Goal: Task Accomplishment & Management: Complete application form

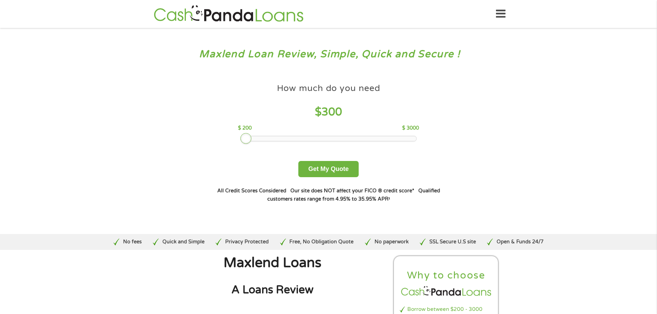
drag, startPoint x: 293, startPoint y: 139, endPoint x: 248, endPoint y: 139, distance: 44.2
click at [248, 139] on div at bounding box center [246, 138] width 11 height 11
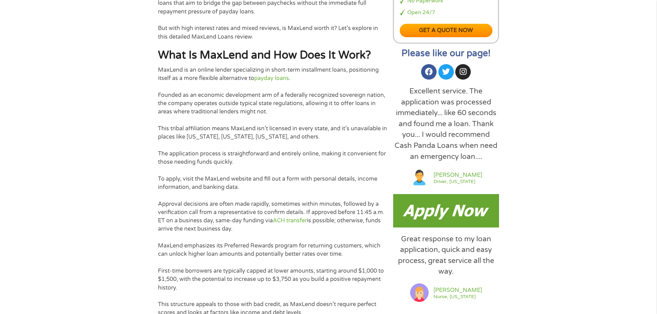
scroll to position [414, 0]
drag, startPoint x: 238, startPoint y: 70, endPoint x: 248, endPoint y: 70, distance: 10.4
click at [248, 70] on p "MaxLend is an online lender specializing in short-term installment loans, posit…" at bounding box center [272, 74] width 229 height 17
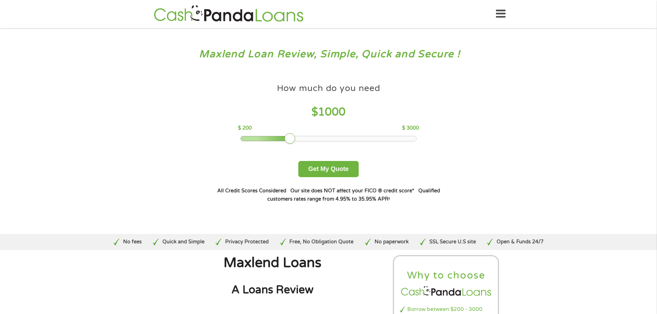
click at [499, 10] on icon at bounding box center [501, 14] width 10 height 17
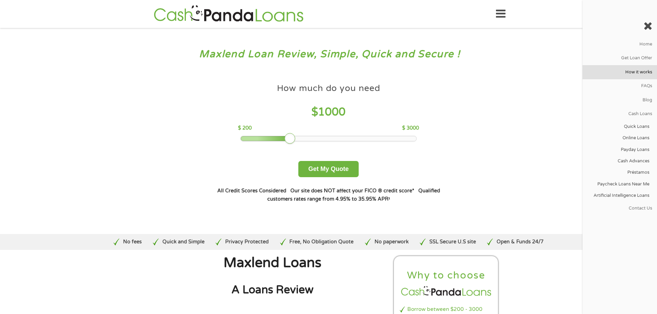
click at [642, 69] on link "How it works" at bounding box center [620, 72] width 75 height 14
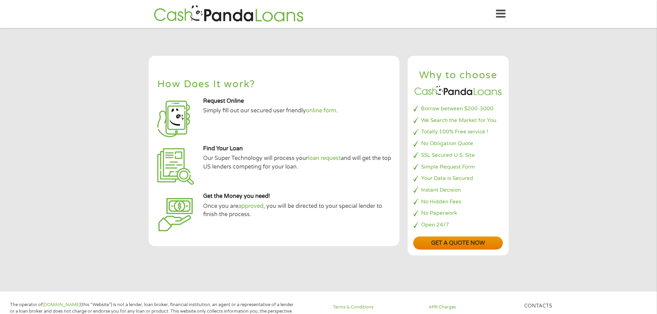
click at [461, 243] on link "Get a quote now" at bounding box center [458, 243] width 90 height 13
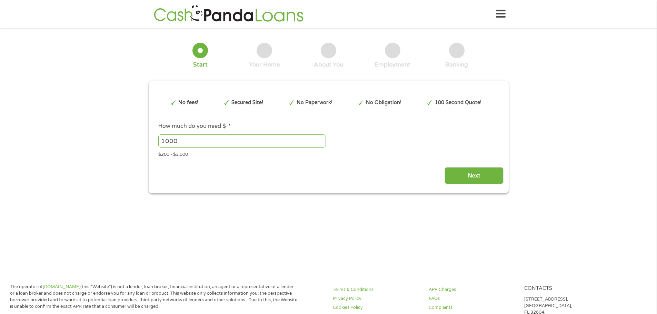
type input "Cj0KCQjwl5jHBhDHARIsAB0YqjyJ4vdgox14WOhePLU1y-yVfgcdoy9nlj01vnjrEerevdeb5BOja_s…"
click at [90, 131] on div "1 Start 2 Your Home 3 About You 4 Employment 5 Banking 6 This field is hidden w…" at bounding box center [328, 113] width 657 height 161
click at [179, 142] on input "1000" at bounding box center [242, 141] width 168 height 13
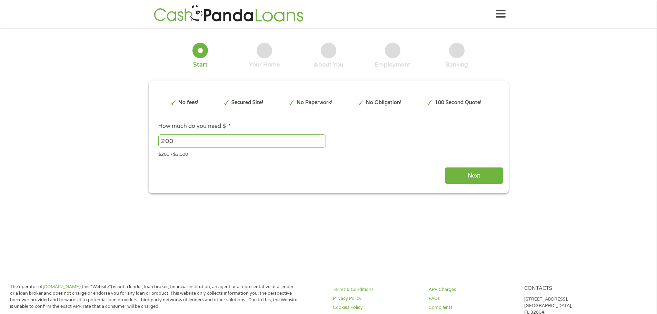
type input "200"
click at [480, 167] on div "Next" at bounding box center [329, 174] width 350 height 22
click at [479, 174] on input "Next" at bounding box center [474, 175] width 59 height 17
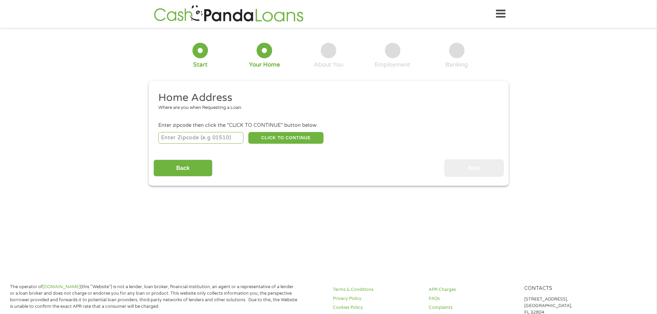
click at [211, 133] on input "number" at bounding box center [200, 138] width 85 height 12
type input "85233"
click at [295, 135] on button "CLICK TO CONTINUE" at bounding box center [285, 138] width 75 height 12
type input "85233"
type input "Gilbert"
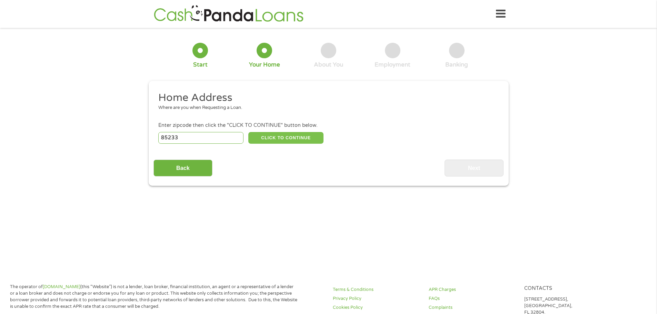
select select "Arizona"
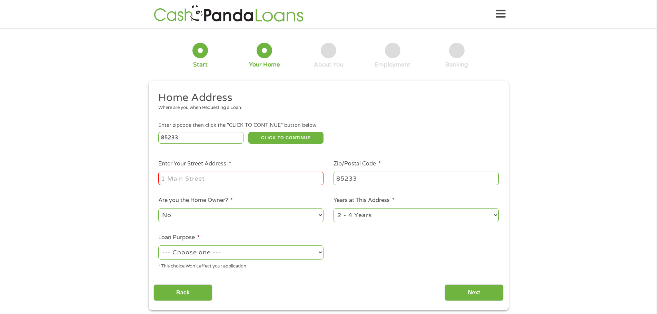
click at [219, 178] on input "Enter Your Street Address *" at bounding box center [240, 178] width 165 height 13
type input "918 West Hudson Way"
click at [242, 216] on select "No Yes" at bounding box center [240, 215] width 165 height 14
click at [387, 250] on ul "Home Address Where are you when Requesting a Loan. Enter zipcode then click the…" at bounding box center [329, 183] width 350 height 184
click at [245, 254] on select "--- Choose one --- Pay Bills Debt Consolidation Home Improvement Major Purchase…" at bounding box center [240, 253] width 165 height 14
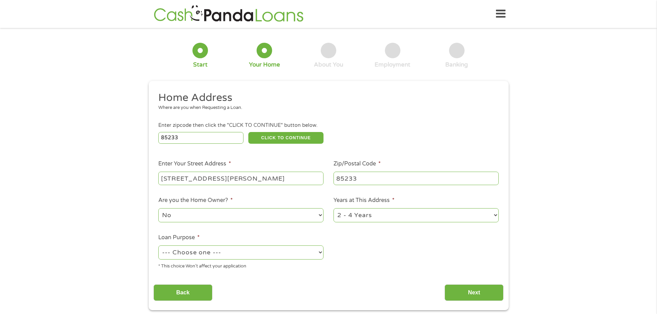
select select "shorttermcash"
click at [158, 246] on select "--- Choose one --- Pay Bills Debt Consolidation Home Improvement Major Purchase…" at bounding box center [240, 253] width 165 height 14
click at [489, 294] on input "Next" at bounding box center [474, 293] width 59 height 17
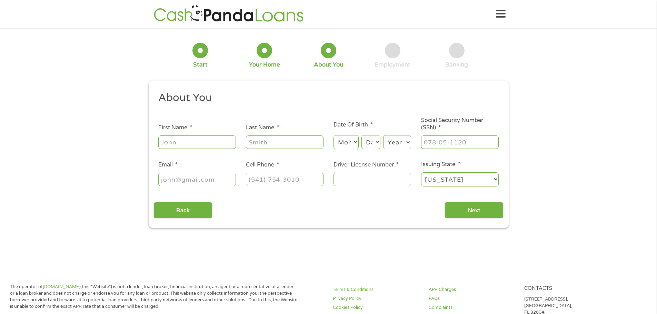
scroll to position [3, 3]
click at [168, 144] on input "First Name *" at bounding box center [197, 142] width 78 height 13
type input "Majed"
type input "Abdelrasul"
type input "Majedabdelrasul@yahoo.com"
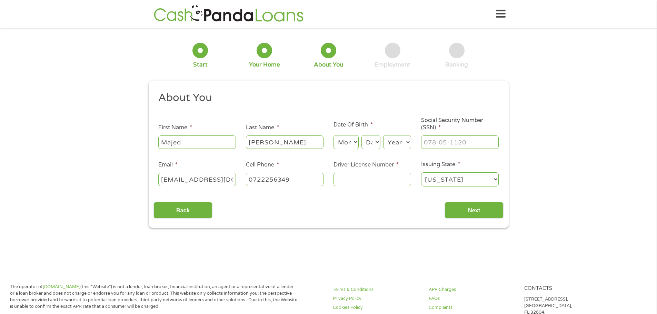
type input "(072) 225-6349"
click at [354, 143] on select "Month 1 2 3 4 5 6 7 8 9 10 11 12" at bounding box center [346, 142] width 25 height 14
select select "4"
click at [334, 135] on select "Month 1 2 3 4 5 6 7 8 9 10 11 12" at bounding box center [346, 142] width 25 height 14
click at [366, 143] on select "Day 1 2 3 4 5 6 7 8 9 10 11 12 13 14 15 16 17 18 19 20 21 22 23 24 25 26 27 28 …" at bounding box center [371, 142] width 19 height 14
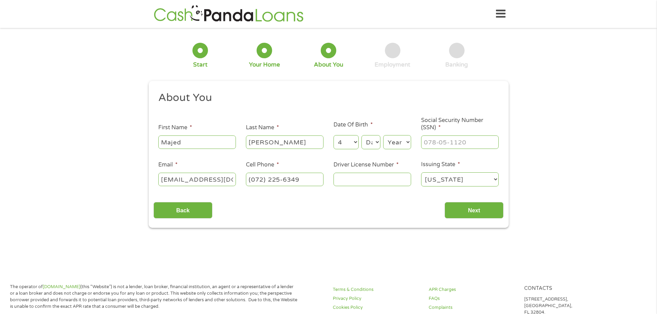
select select "26"
click at [362, 135] on select "Day 1 2 3 4 5 6 7 8 9 10 11 12 13 14 15 16 17 18 19 20 21 22 23 24 25 26 27 28 …" at bounding box center [371, 142] width 19 height 14
click at [399, 141] on select "Year 2007 2006 2005 2004 2003 2002 2001 2000 1999 1998 1997 1996 1995 1994 1993…" at bounding box center [397, 142] width 28 height 14
select select "1993"
click at [383, 135] on select "Year 2007 2006 2005 2004 2003 2002 2001 2000 1999 1998 1997 1996 1995 1994 1993…" at bounding box center [397, 142] width 28 height 14
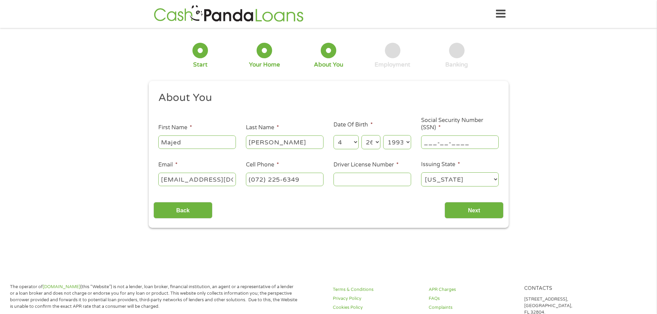
click at [438, 141] on input "___-__-____" at bounding box center [460, 142] width 78 height 13
type input "543-41-7393"
click at [363, 171] on li "Driver License Number *" at bounding box center [373, 174] width 88 height 27
click at [368, 183] on input "Driver License Number *" at bounding box center [373, 179] width 78 height 13
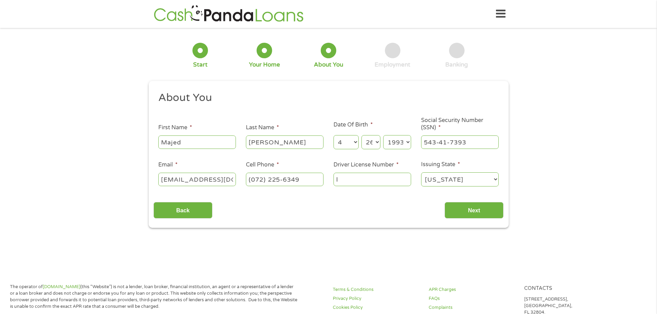
click at [354, 177] on input "l" at bounding box center [373, 179] width 78 height 13
click at [356, 175] on input "l" at bounding box center [373, 179] width 78 height 13
type input "l67609630"
click at [483, 210] on input "Next" at bounding box center [474, 210] width 59 height 17
click at [285, 179] on input "(072) 225-6349" at bounding box center [285, 179] width 78 height 13
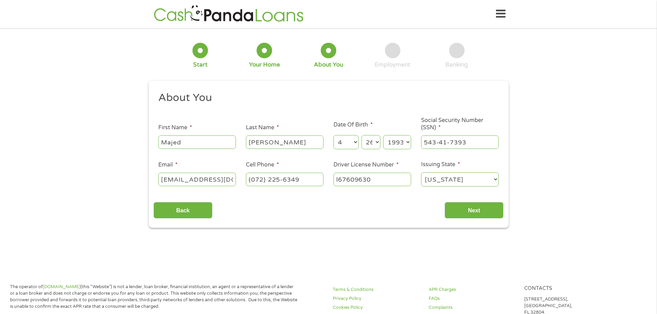
click at [285, 179] on input "(072) 225-6349" at bounding box center [285, 179] width 78 height 13
type input "(858) 349-1700"
click at [340, 212] on div "Back Next" at bounding box center [329, 208] width 350 height 22
click at [464, 213] on input "Next" at bounding box center [474, 210] width 59 height 17
click at [193, 179] on input "Majedabdelrasul@yahoo.com" at bounding box center [197, 179] width 78 height 13
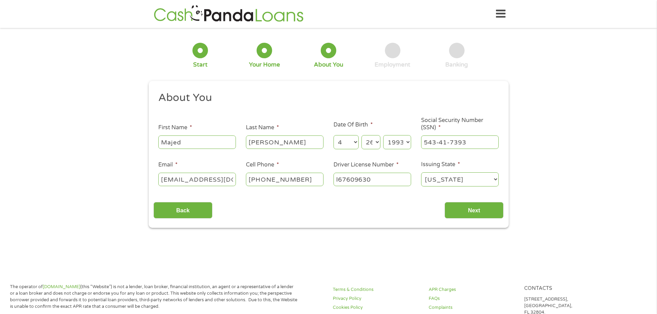
click at [369, 208] on div "Back Next" at bounding box center [329, 208] width 350 height 22
click at [383, 179] on input "l67609630" at bounding box center [373, 179] width 78 height 13
click at [392, 199] on div "Back Next" at bounding box center [329, 208] width 350 height 22
click at [478, 208] on input "Next" at bounding box center [474, 210] width 59 height 17
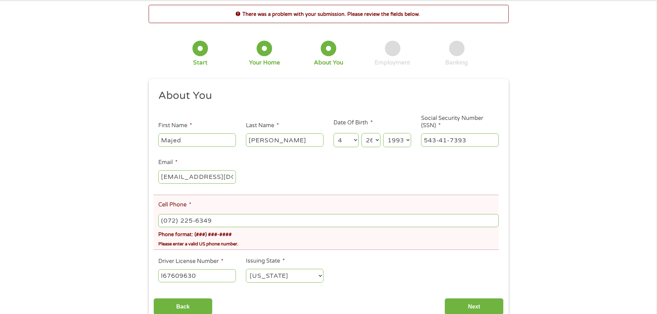
scroll to position [35, 0]
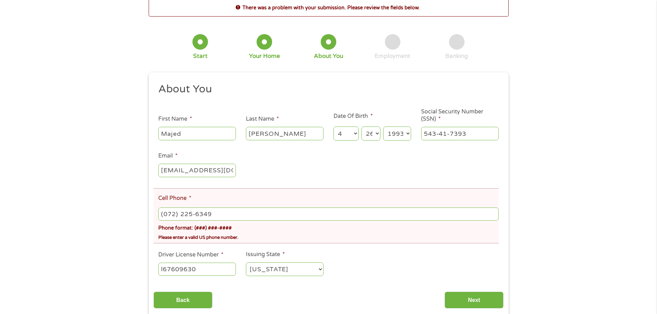
drag, startPoint x: 220, startPoint y: 214, endPoint x: 96, endPoint y: 211, distance: 123.6
click at [96, 211] on div "There was a problem with your submission. Please review the fields below. 1 Sta…" at bounding box center [328, 158] width 657 height 320
click at [186, 211] on input "(072) 225-6349" at bounding box center [328, 214] width 340 height 13
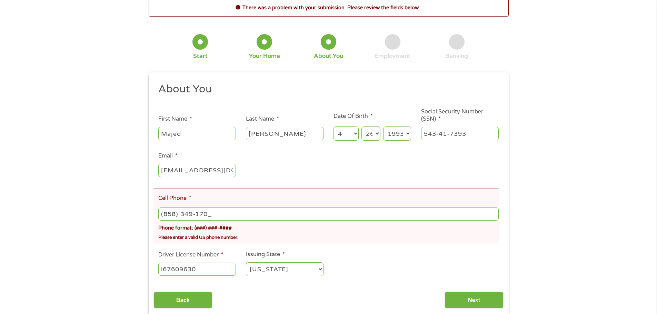
type input "(858) 349-1700"
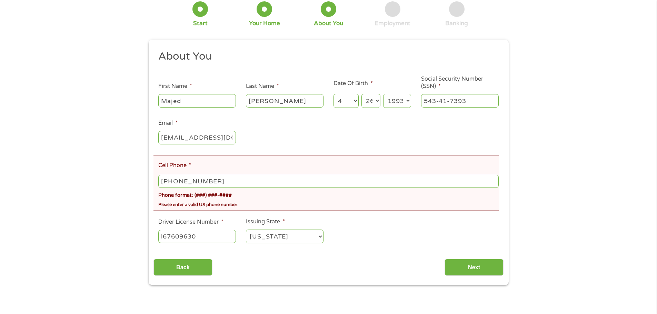
scroll to position [69, 0]
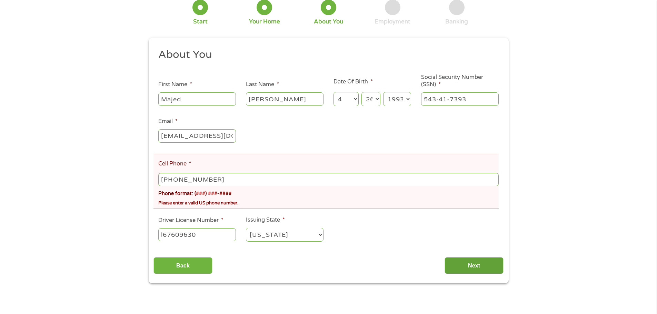
click at [456, 264] on input "Next" at bounding box center [474, 265] width 59 height 17
click at [404, 211] on ul "About You This field is hidden when viewing the form Title * --- Choose one ---…" at bounding box center [329, 148] width 350 height 200
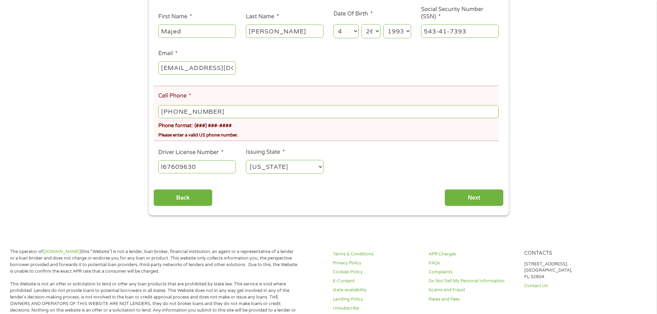
scroll to position [138, 0]
click at [459, 200] on input "Next" at bounding box center [474, 196] width 59 height 17
click at [218, 110] on input "(858) 349-1700" at bounding box center [328, 110] width 340 height 13
click at [226, 112] on input "(858) 349-1700" at bounding box center [328, 110] width 340 height 13
click at [235, 111] on input "(858) 349-1700" at bounding box center [328, 110] width 340 height 13
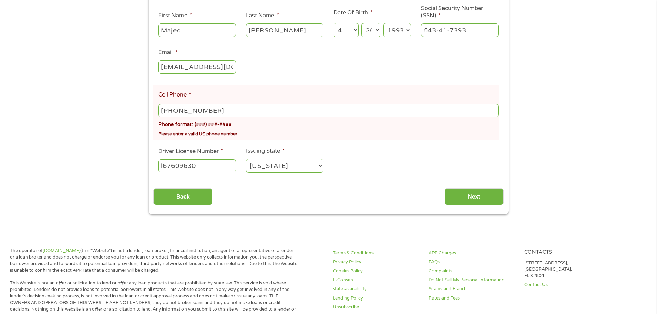
click at [122, 113] on div "There was a problem with your submission. Please review the fields below. 1 Sta…" at bounding box center [328, 55] width 657 height 320
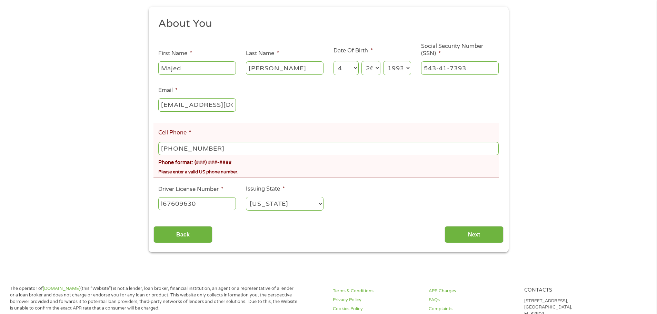
scroll to position [104, 0]
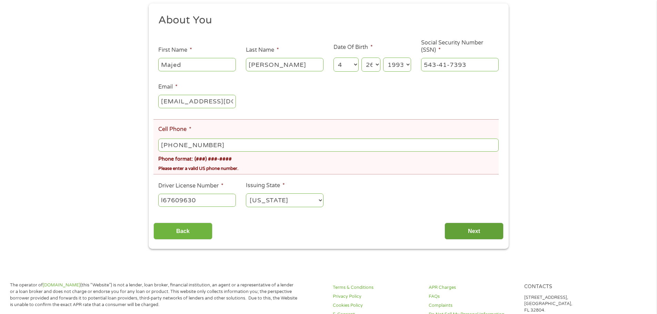
click at [481, 232] on input "Next" at bounding box center [474, 231] width 59 height 17
click at [235, 139] on input "(858) 349-1700" at bounding box center [328, 145] width 340 height 13
click at [238, 144] on input "(858) 349-1700" at bounding box center [328, 145] width 340 height 13
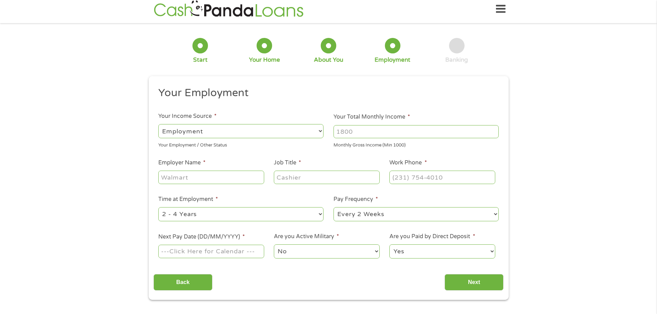
scroll to position [0, 0]
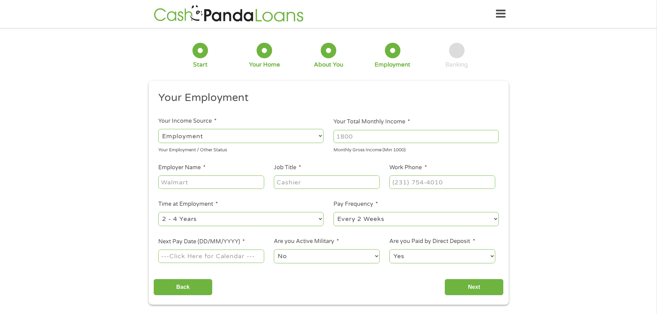
click at [362, 137] on input "Your Total Monthly Income *" at bounding box center [416, 136] width 165 height 13
type input "14000"
click at [215, 182] on input "Employer Name *" at bounding box center [211, 182] width 106 height 13
type input "Nvestor Funding"
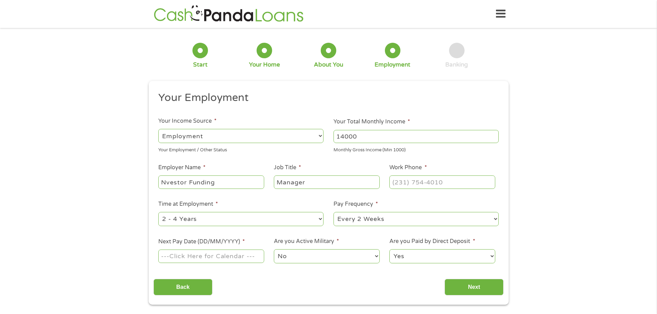
type input "Manager"
type input "(858) 349-1700"
select select "semimonthly"
type input "15/10/2025"
click at [478, 285] on input "Next" at bounding box center [474, 287] width 59 height 17
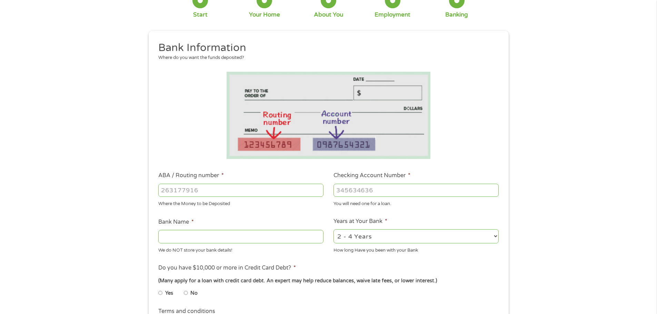
scroll to position [69, 0]
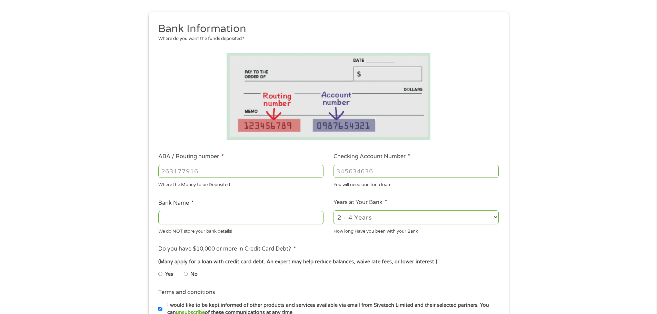
click at [205, 169] on input "ABA / Routing number *" at bounding box center [240, 171] width 165 height 13
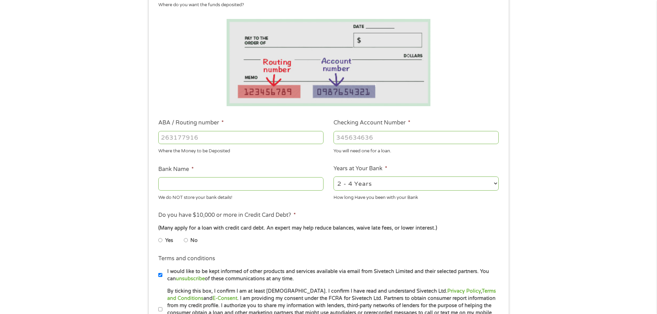
scroll to position [104, 0]
click at [163, 237] on li "Yes" at bounding box center [171, 239] width 26 height 13
click at [165, 244] on li "Yes" at bounding box center [171, 239] width 26 height 13
click at [162, 242] on input "Yes" at bounding box center [160, 239] width 4 height 11
radio input "true"
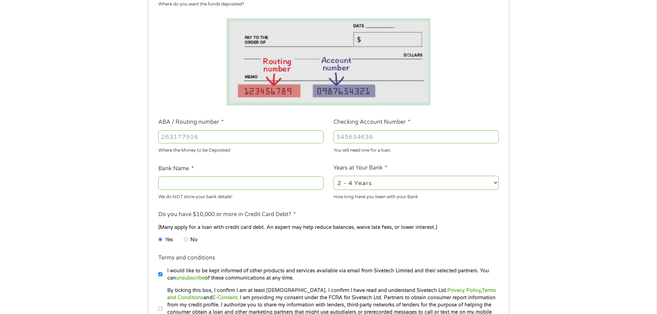
click at [160, 275] on input "I would like to be kept informed of other products and services available via e…" at bounding box center [160, 274] width 4 height 11
checkbox input "false"
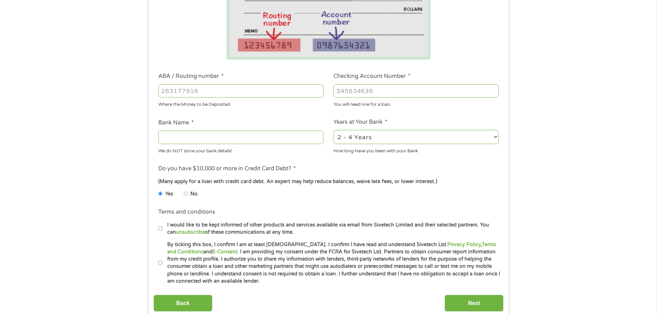
scroll to position [173, 0]
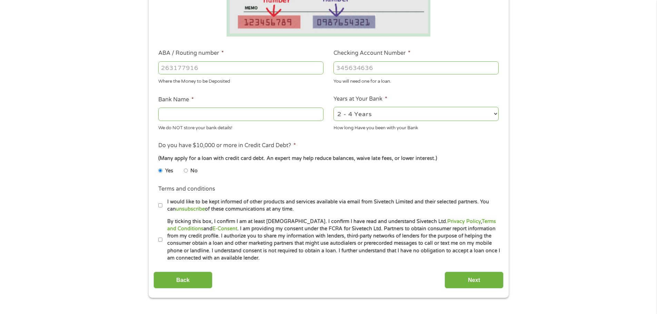
click at [161, 238] on input "By ticking this box, I confirm I am at least 18 years old. I confirm I have rea…" at bounding box center [160, 240] width 4 height 11
checkbox input "true"
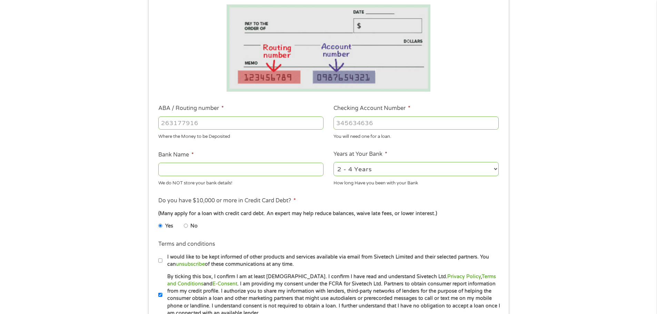
scroll to position [104, 0]
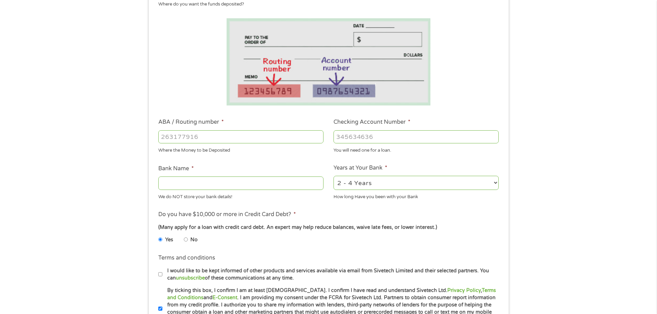
click at [211, 134] on input "ABA / Routing number *" at bounding box center [240, 136] width 165 height 13
paste input "0"
type input "011900254"
type input "BANK OF AMERICA NA"
type input "385018784596"
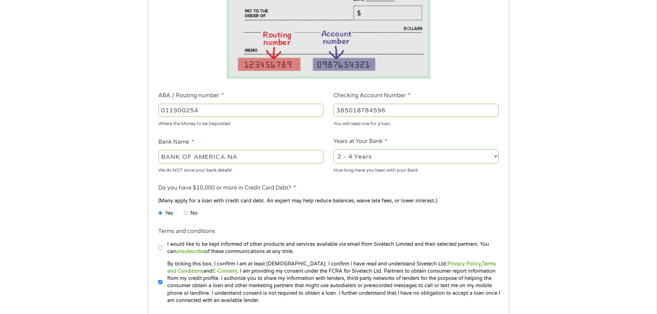
scroll to position [207, 0]
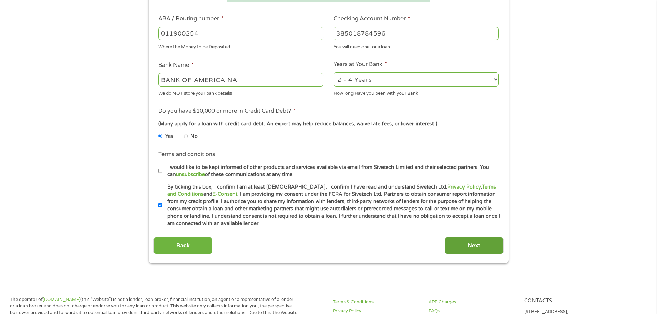
click at [478, 248] on input "Next" at bounding box center [474, 245] width 59 height 17
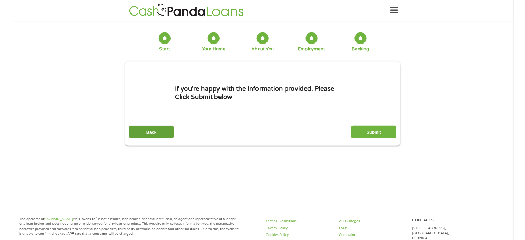
scroll to position [0, 0]
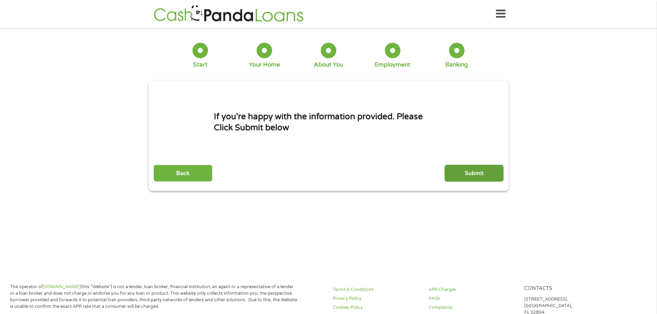
click at [492, 178] on input "Submit" at bounding box center [474, 173] width 59 height 17
